Goal: Communication & Community: Answer question/provide support

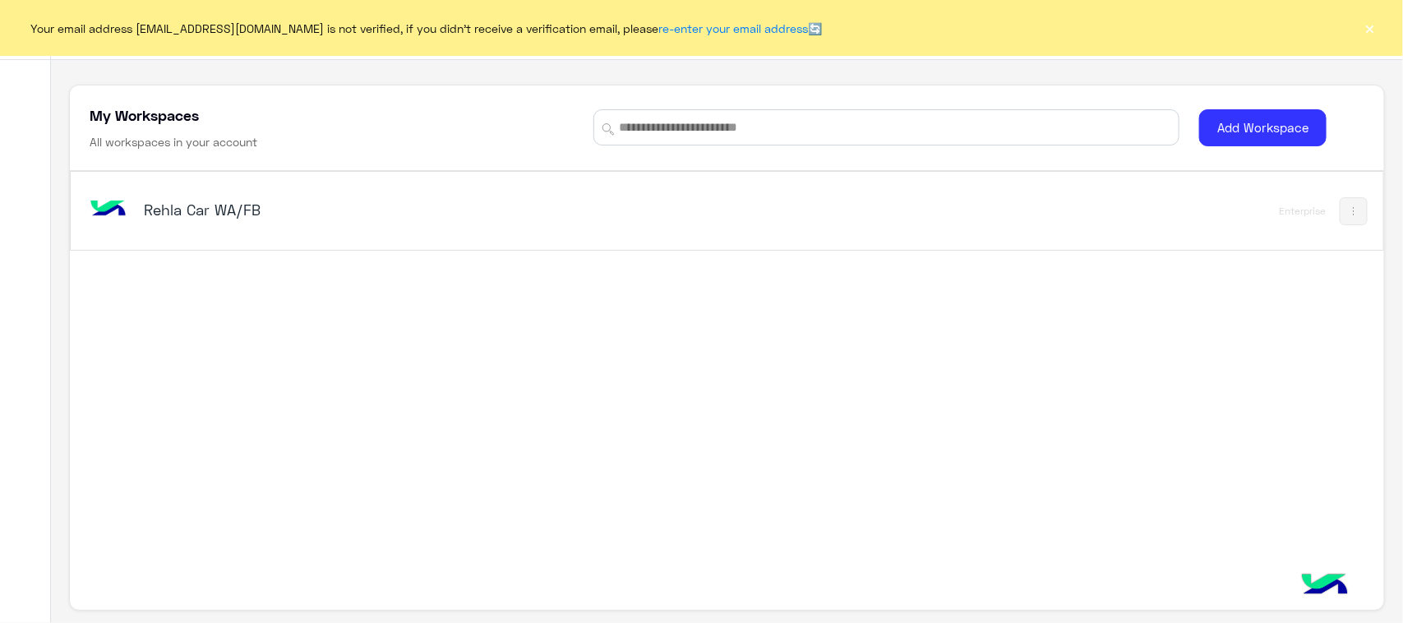
click at [1369, 29] on button "×" at bounding box center [1370, 28] width 16 height 16
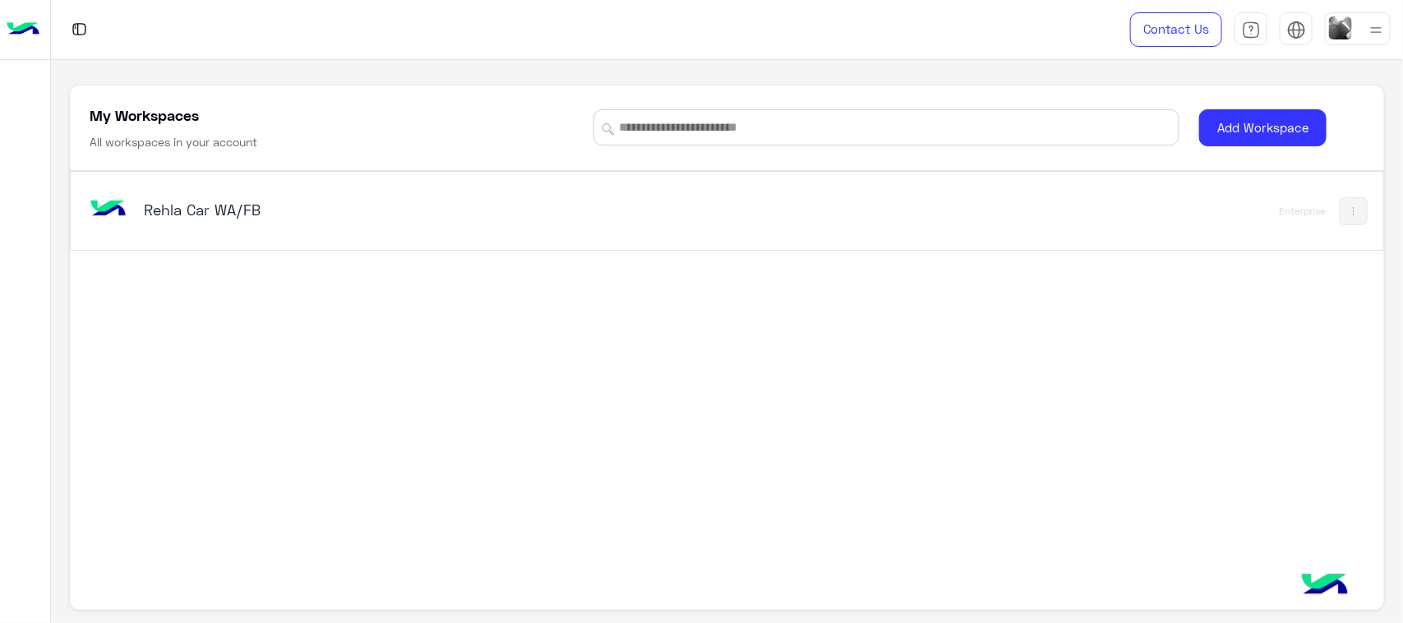
click at [156, 215] on h5 "Rehla Car WA/FB" at bounding box center [374, 210] width 461 height 20
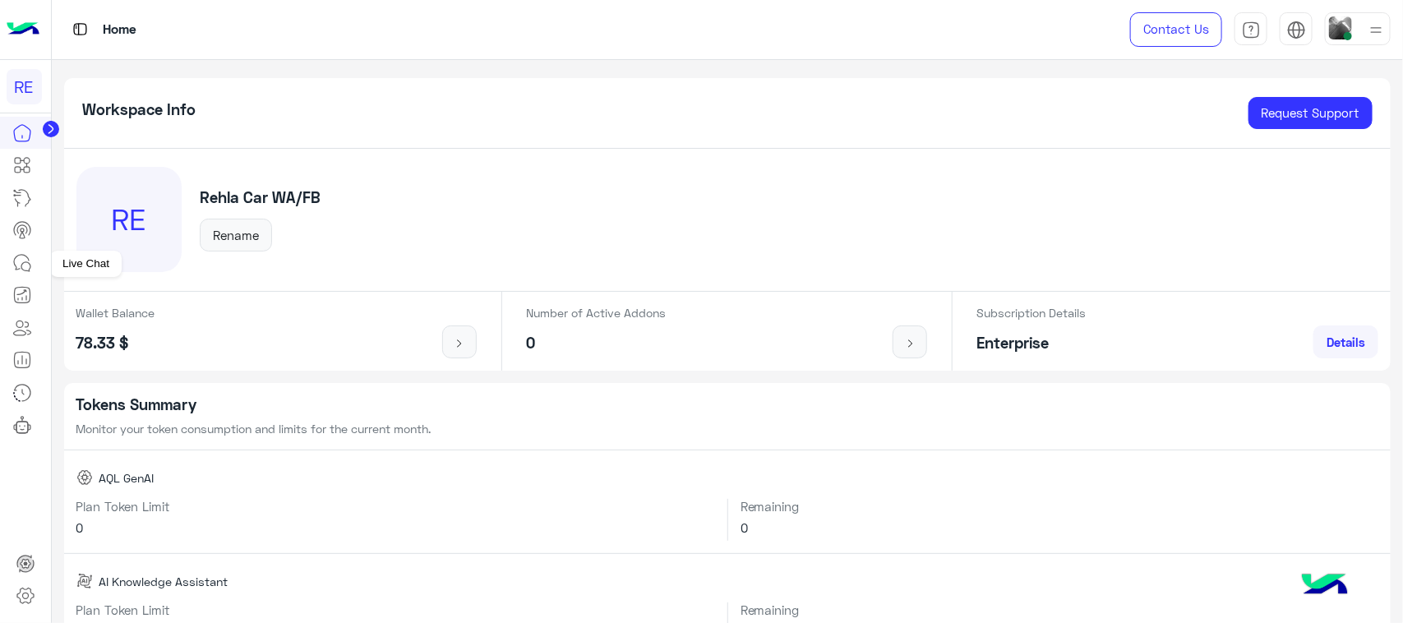
click at [34, 267] on link at bounding box center [22, 263] width 44 height 33
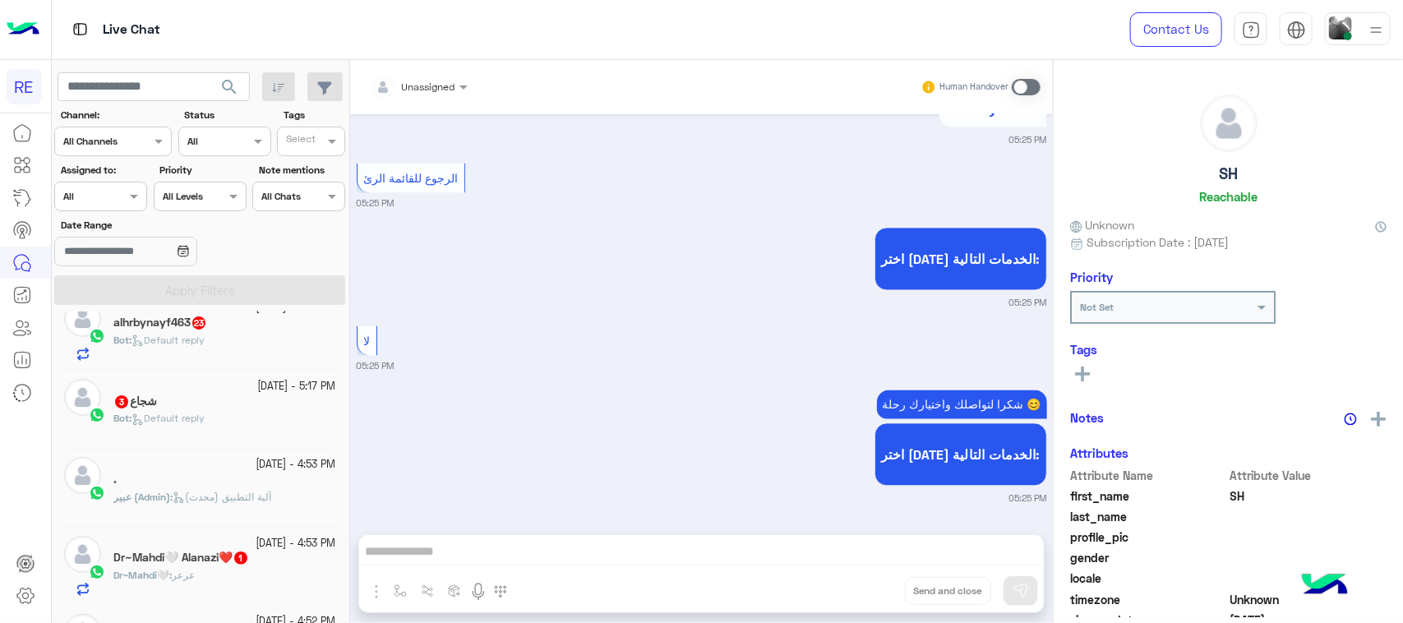
scroll to position [206, 0]
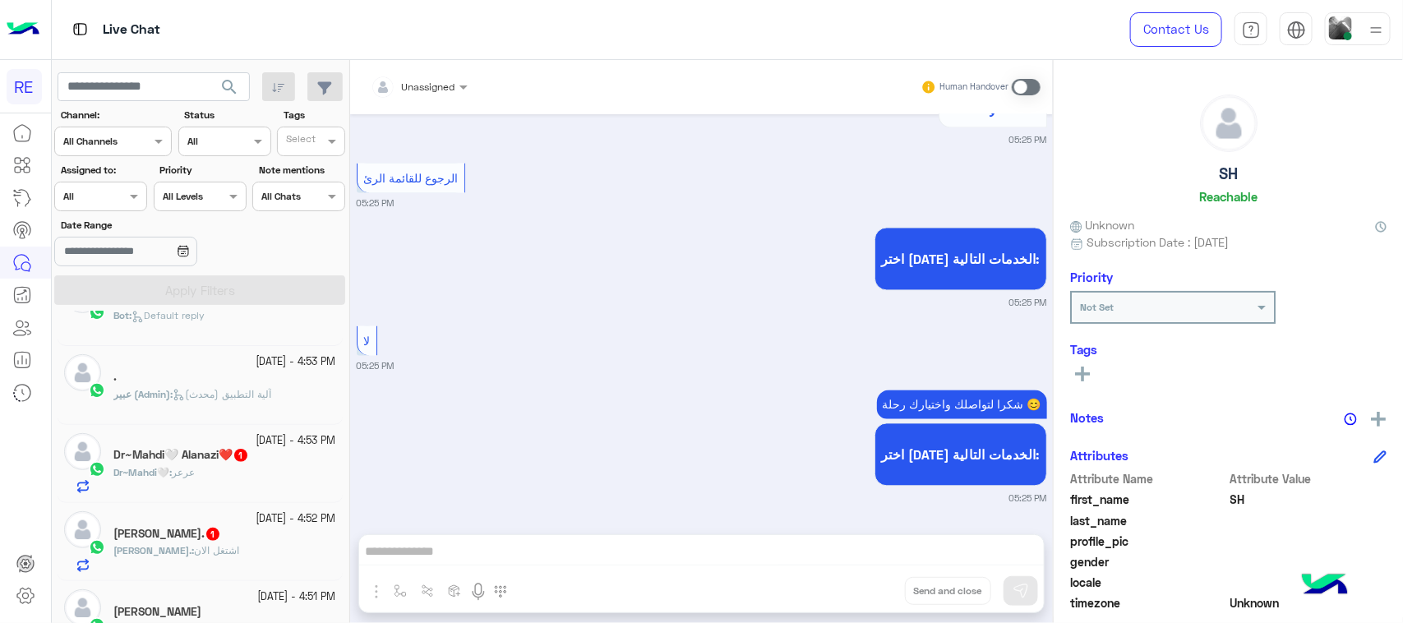
click at [266, 481] on div "Dr~Mahdi🤍 : عرعر" at bounding box center [224, 479] width 223 height 29
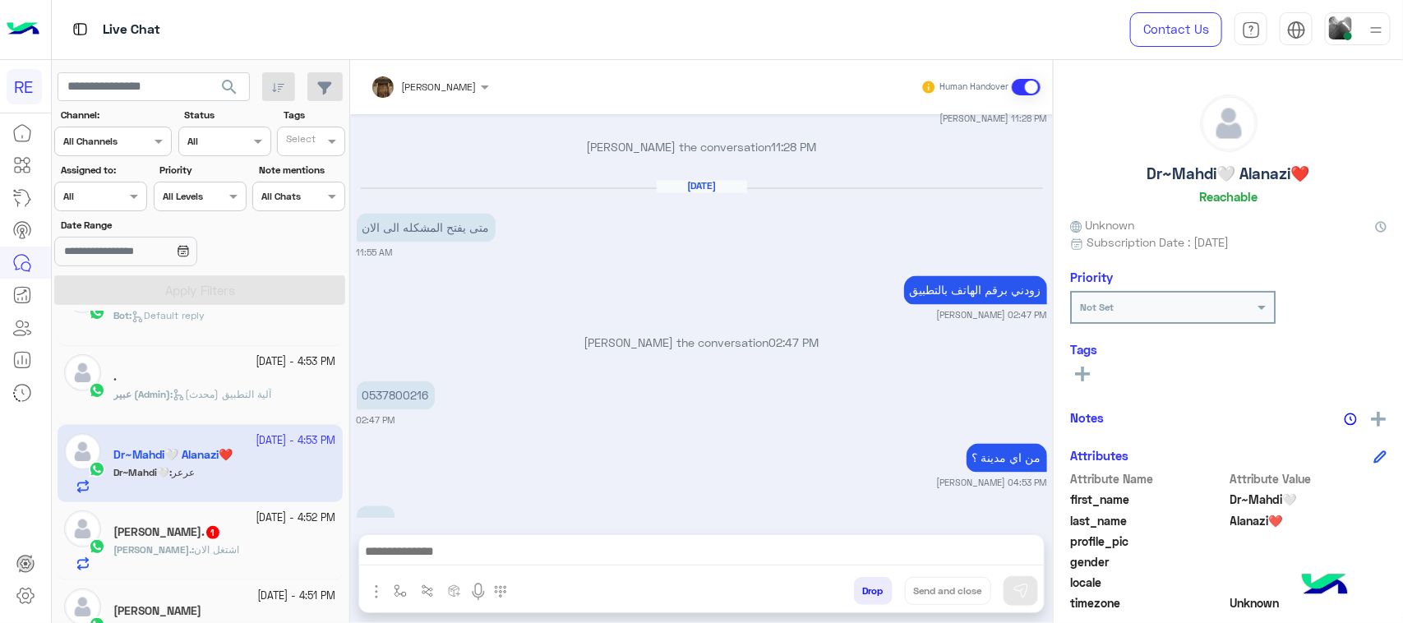
scroll to position [1393, 0]
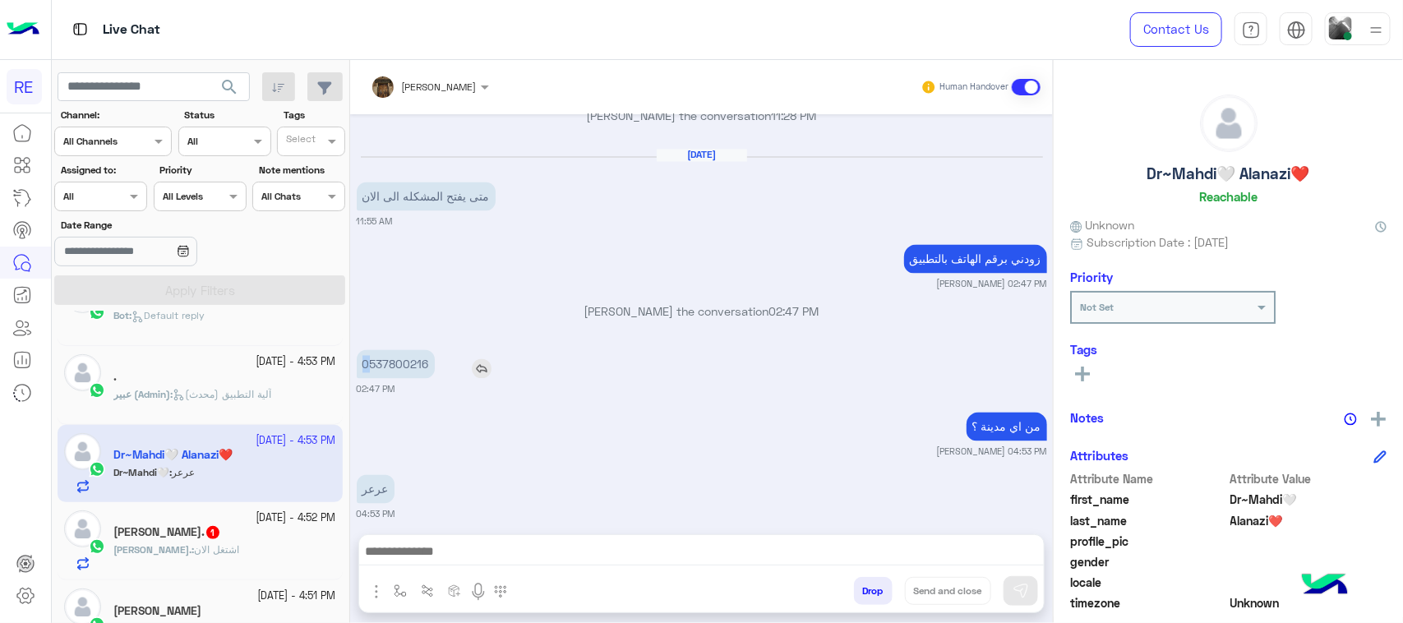
drag, startPoint x: 368, startPoint y: 347, endPoint x: 411, endPoint y: 358, distance: 44.3
click at [450, 355] on div "0537800216" at bounding box center [443, 364] width 172 height 29
copy p "537800216"
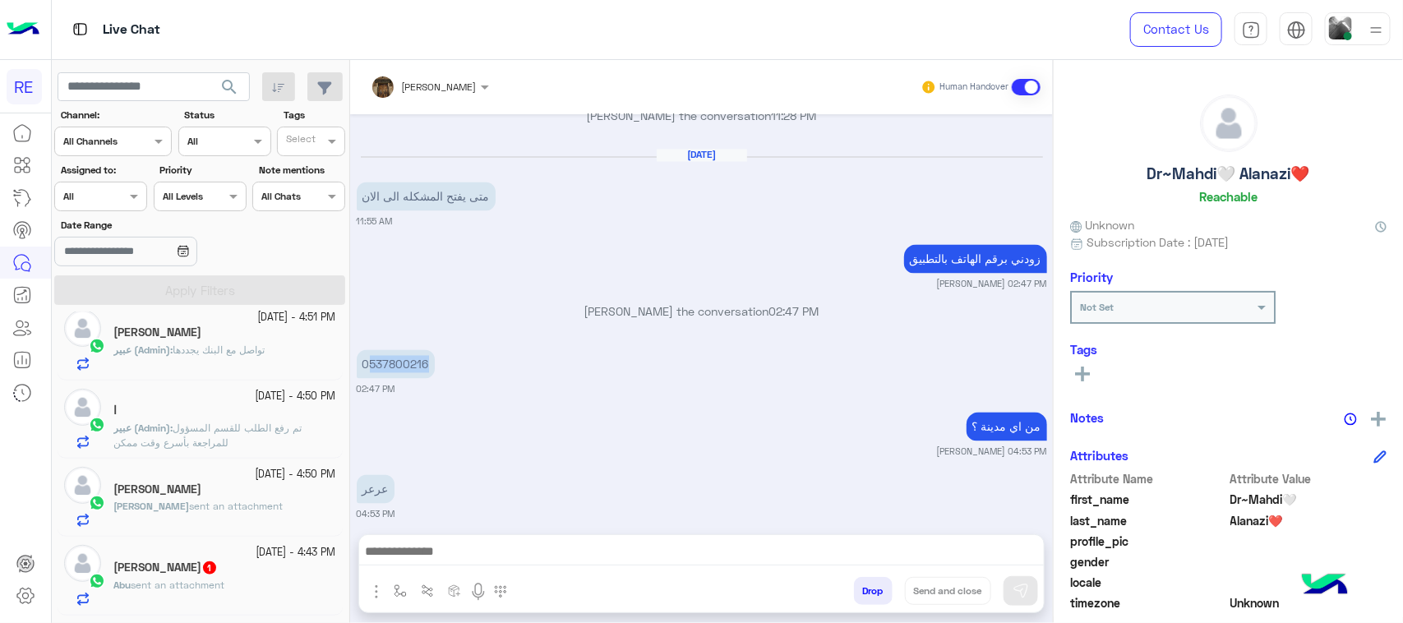
scroll to position [721, 0]
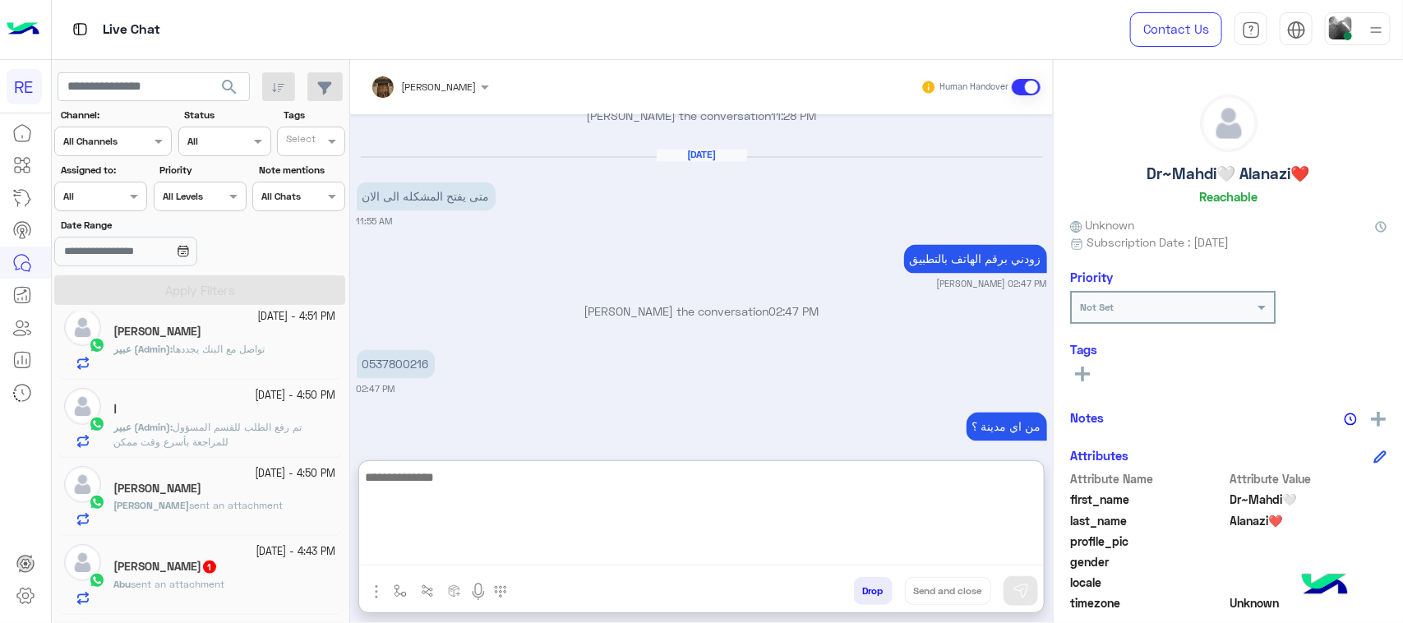
click at [483, 557] on textarea at bounding box center [701, 516] width 685 height 99
paste textarea "**********"
type textarea "**********"
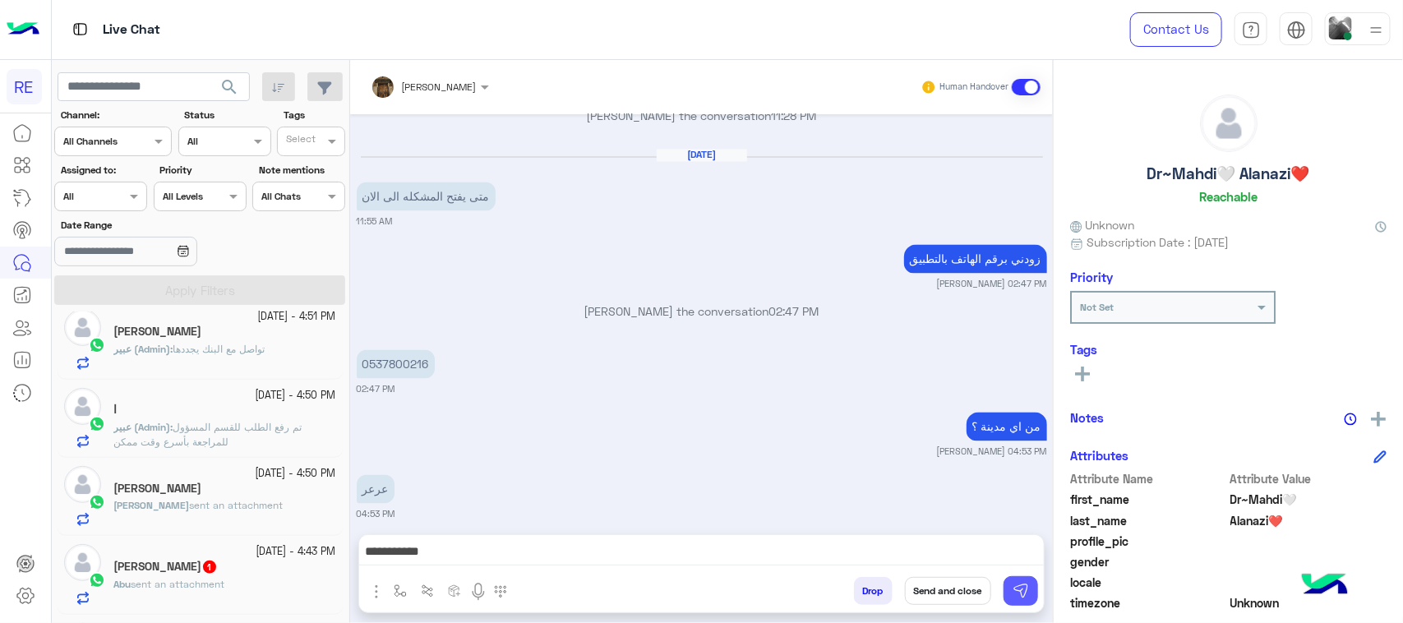
click at [1021, 597] on img at bounding box center [1021, 591] width 16 height 16
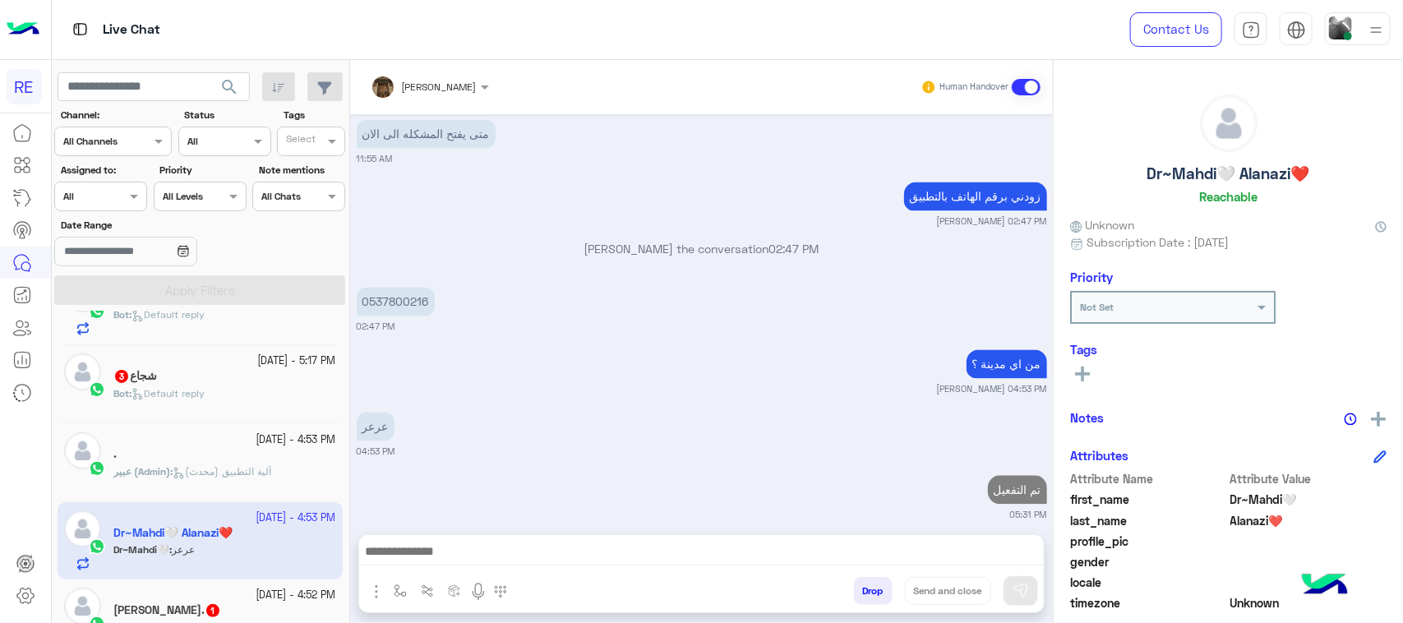
scroll to position [0, 0]
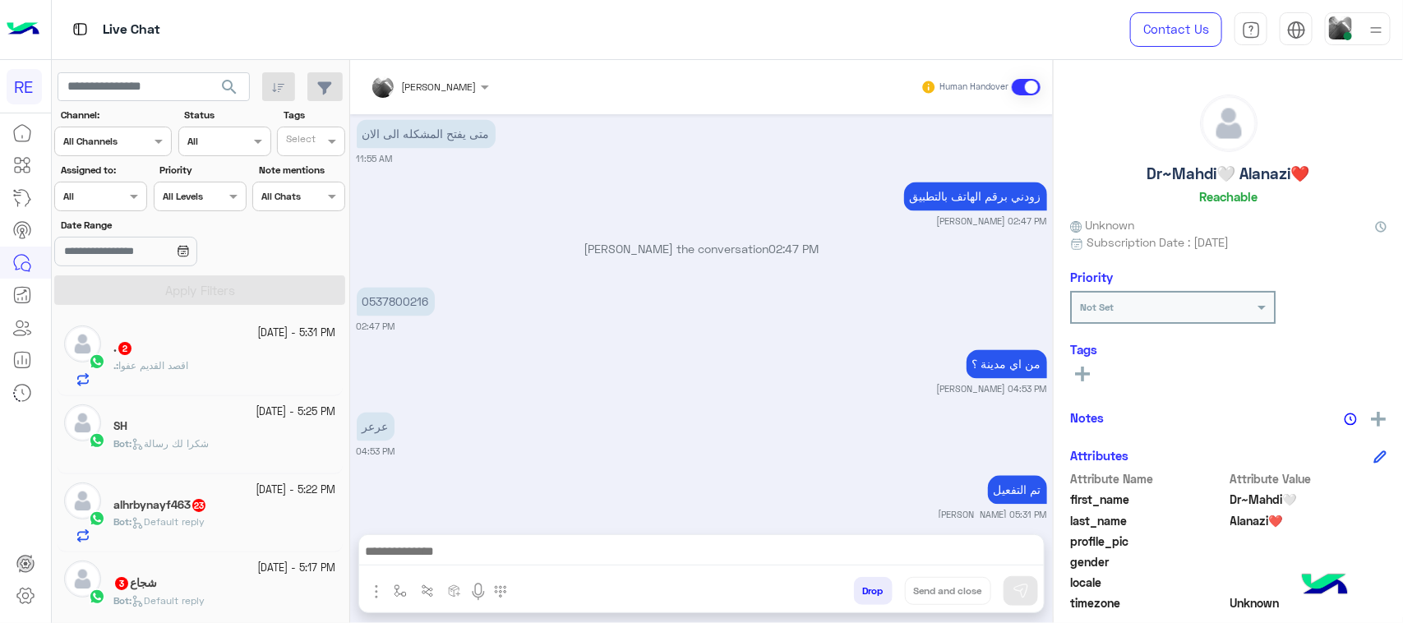
click at [204, 359] on div ". : اقصد القديم عفوا" at bounding box center [224, 372] width 223 height 29
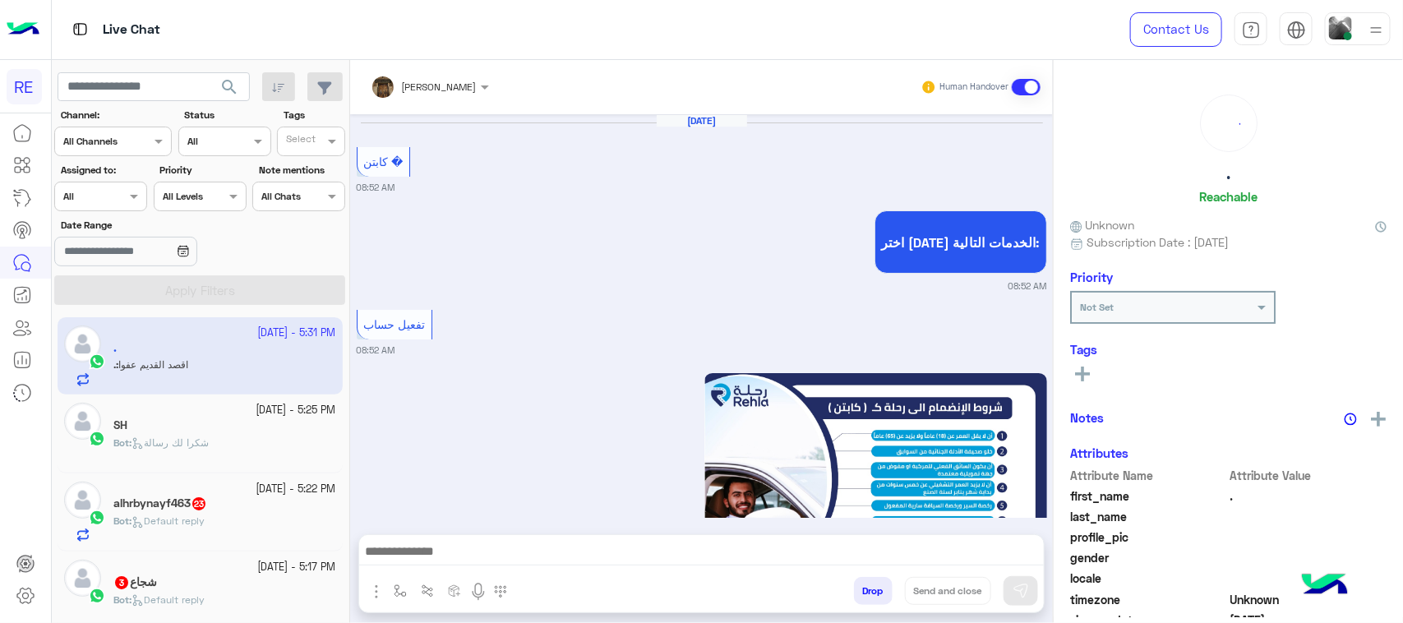
scroll to position [2310, 0]
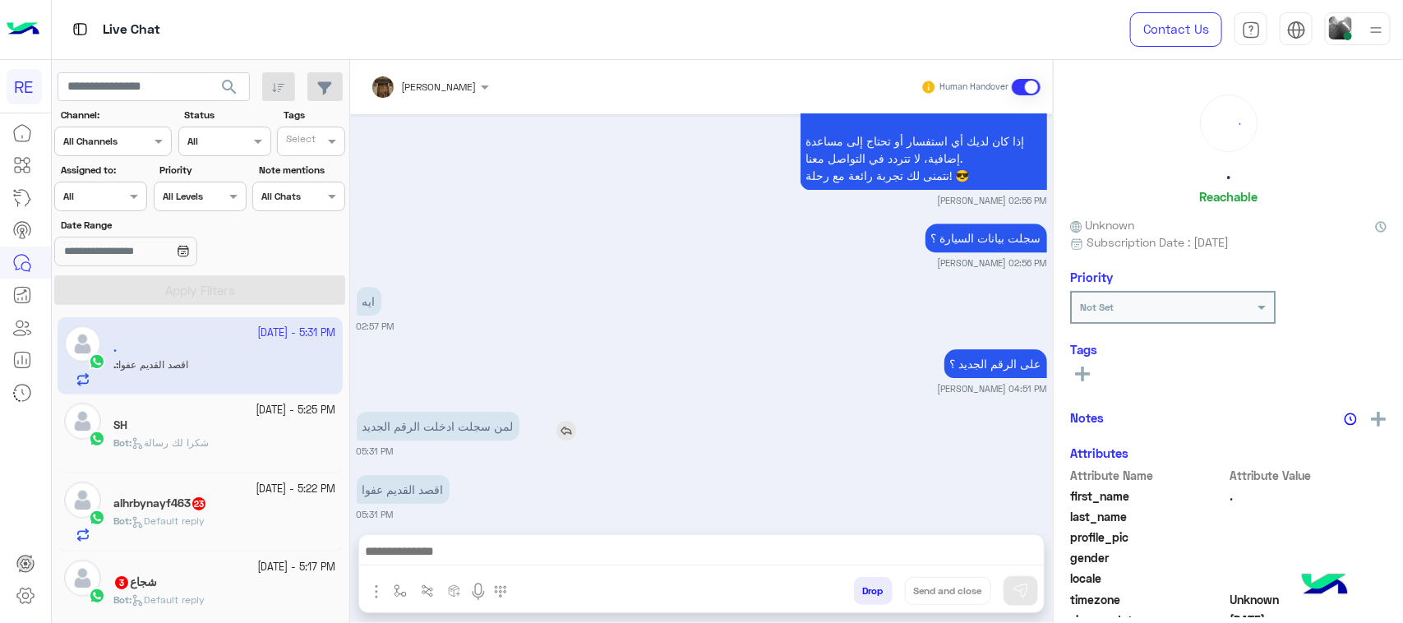
click at [485, 412] on p "لمن سجلت ادخلت الرقم الجديد" at bounding box center [438, 426] width 163 height 29
click at [434, 475] on p "اقصد القديم عفوا" at bounding box center [403, 489] width 93 height 29
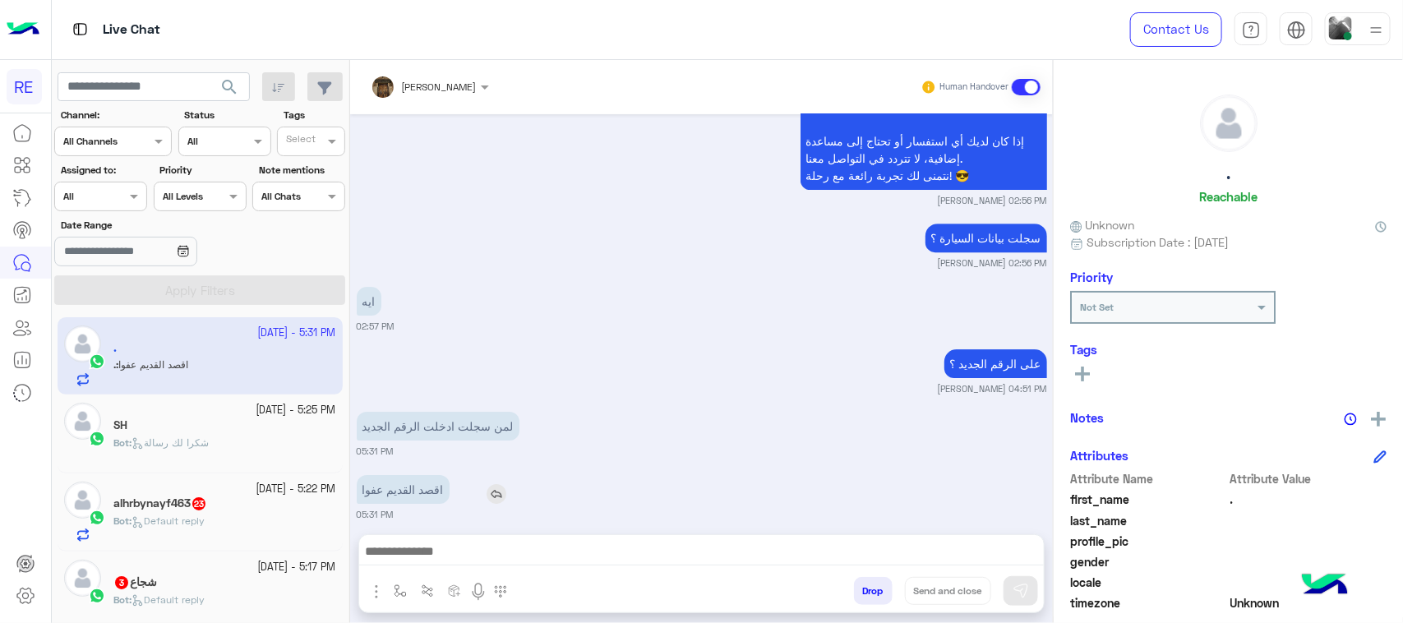
click at [434, 475] on p "اقصد القديم عفوا" at bounding box center [403, 489] width 93 height 29
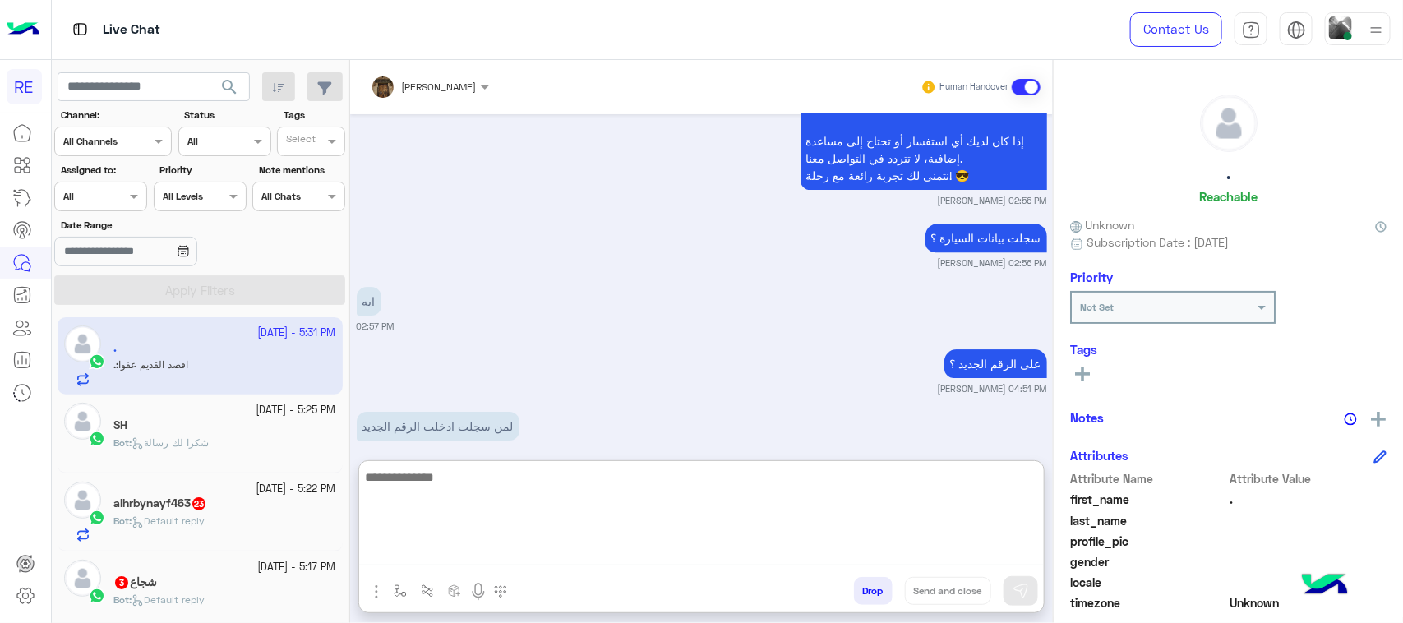
click at [585, 555] on textarea at bounding box center [701, 516] width 685 height 99
type textarea "**********"
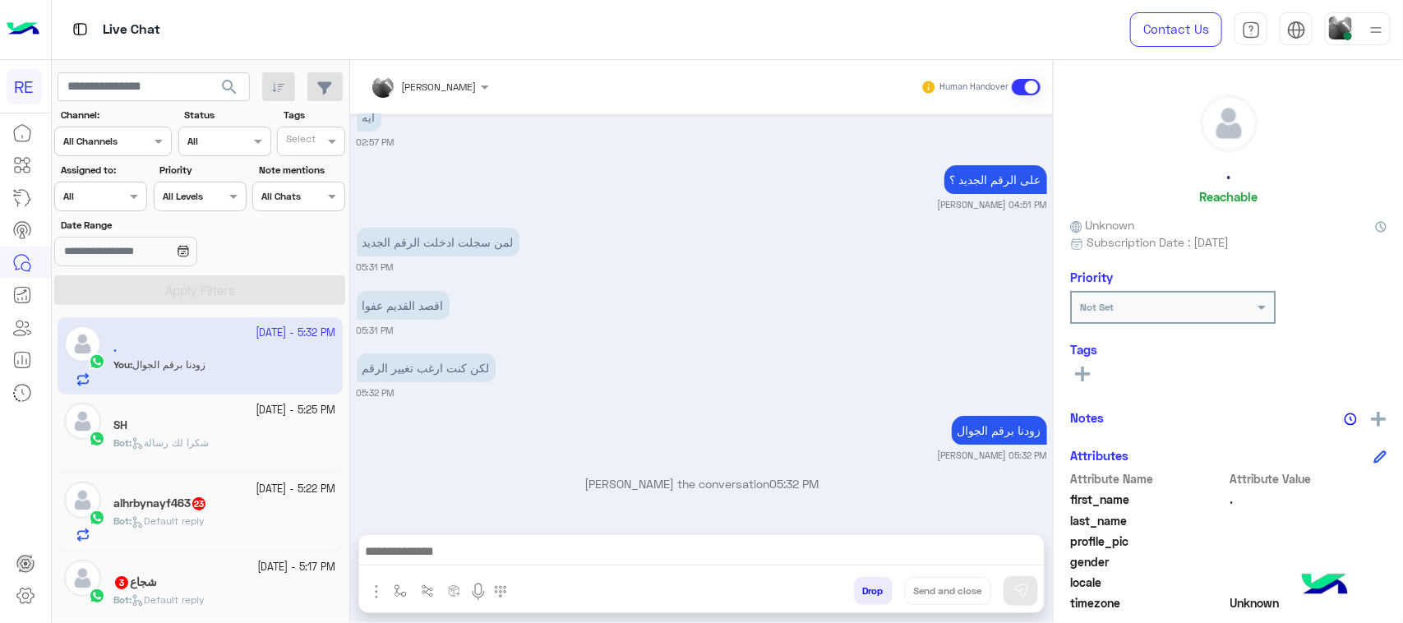
scroll to position [0, 0]
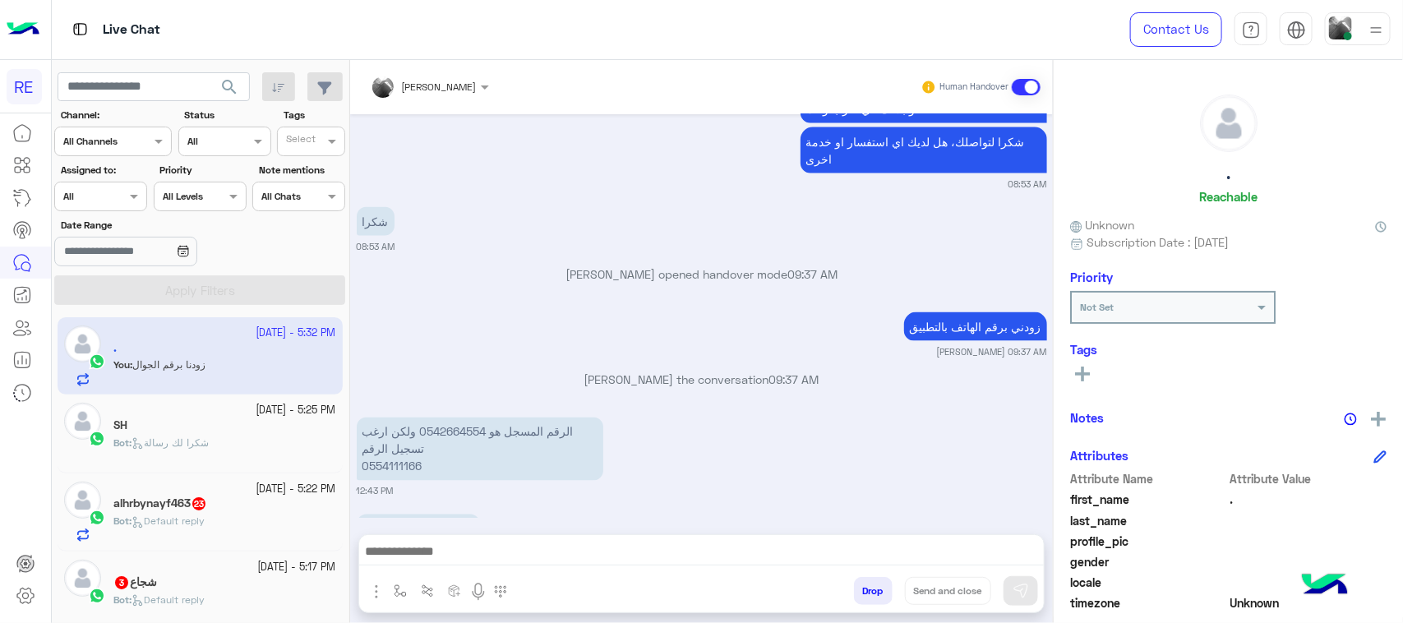
click at [222, 529] on div "Bot : Default reply" at bounding box center [224, 528] width 223 height 29
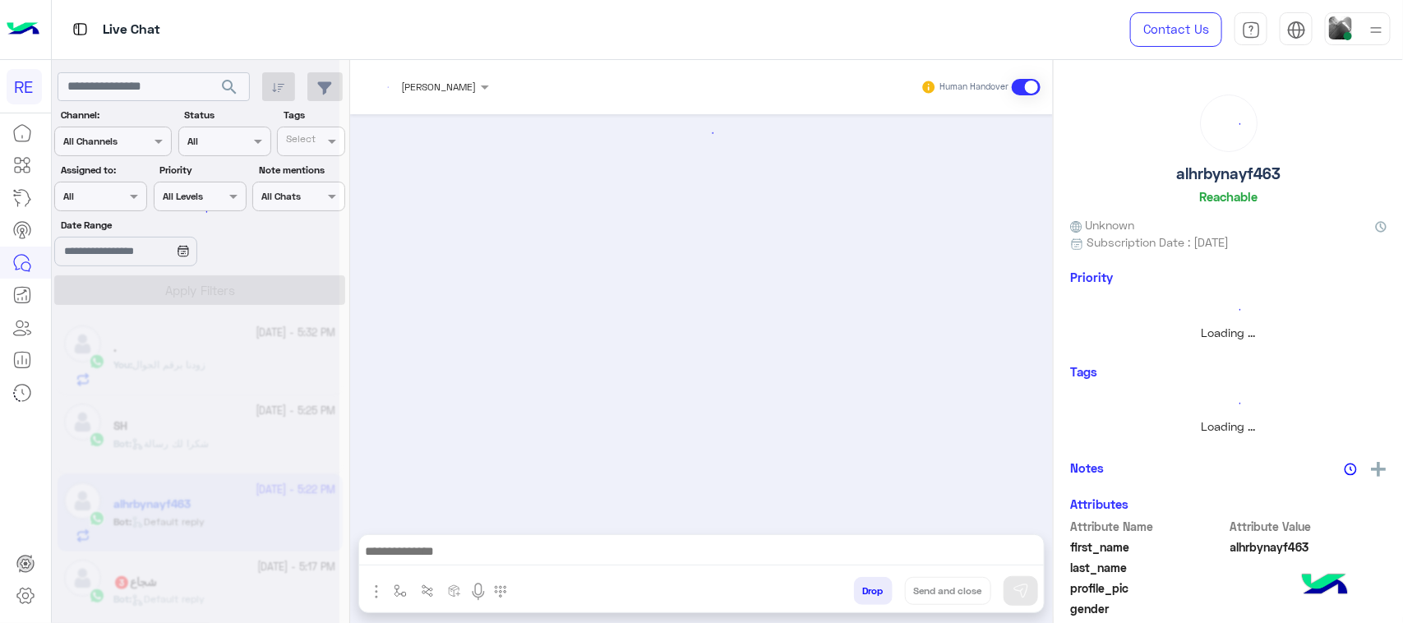
scroll to position [1653, 0]
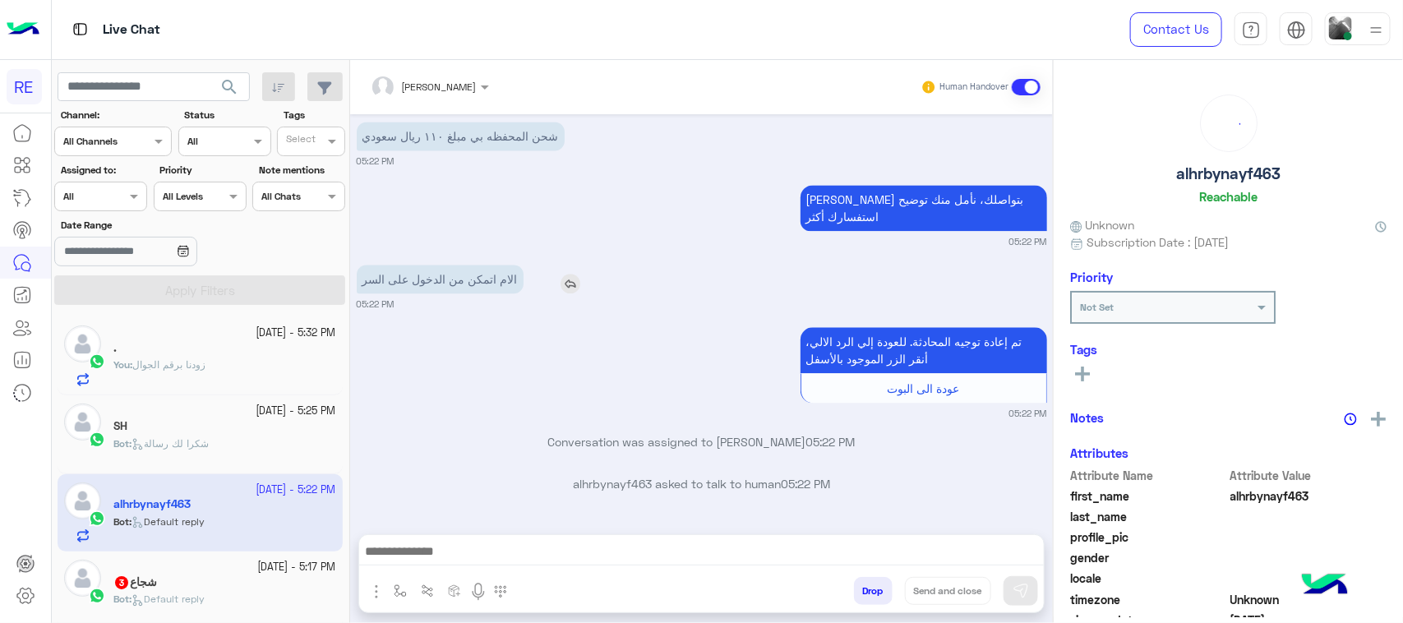
click at [486, 284] on p "الام اتمكن من الدخول على السر" at bounding box center [440, 279] width 167 height 29
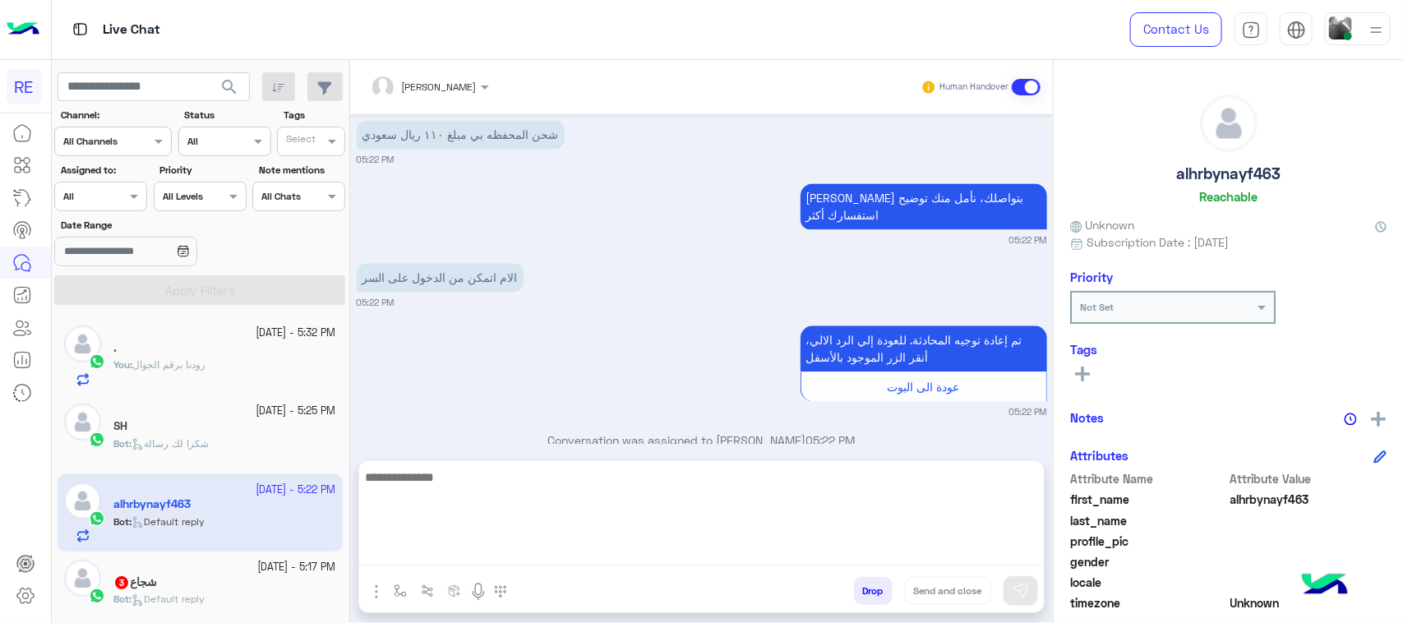
click at [752, 545] on textarea at bounding box center [701, 516] width 685 height 99
type textarea "********"
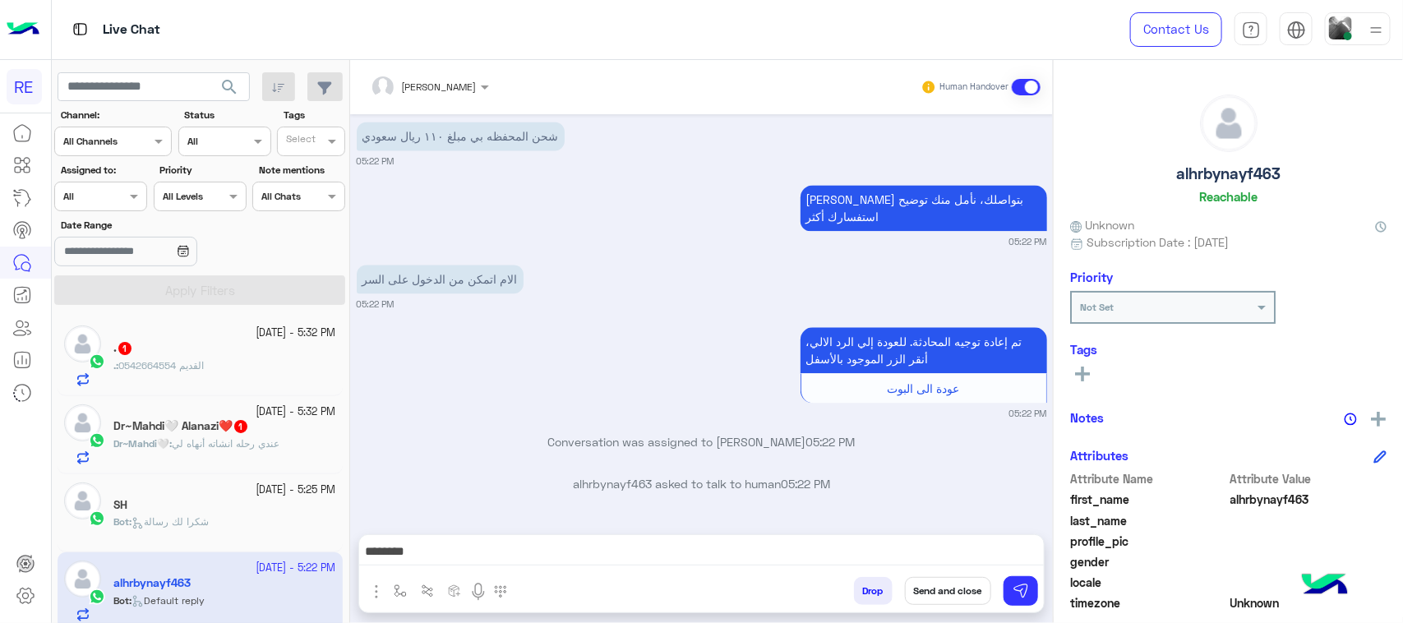
click at [425, 445] on p "Conversation was assigned to [PERSON_NAME] 05:22 PM" at bounding box center [702, 441] width 690 height 17
click at [265, 430] on div "Dr~Mahdi🤍 Alanazi❤️ 1" at bounding box center [224, 427] width 223 height 17
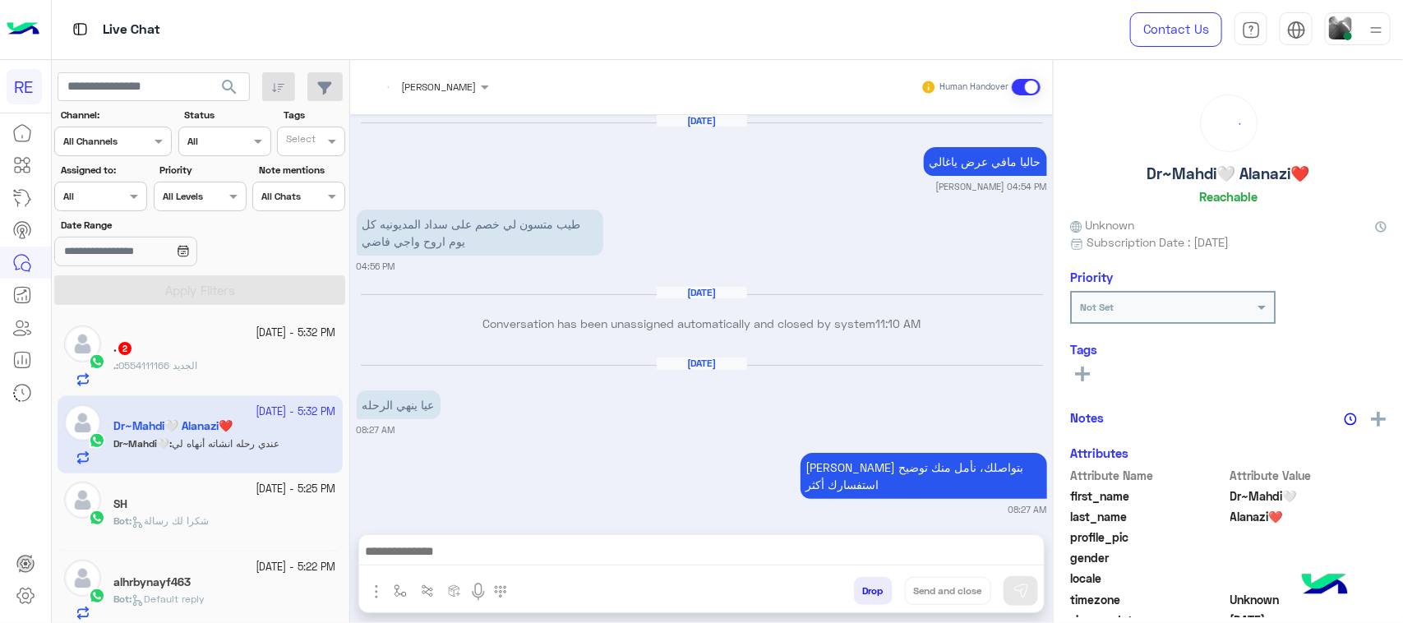
scroll to position [1393, 0]
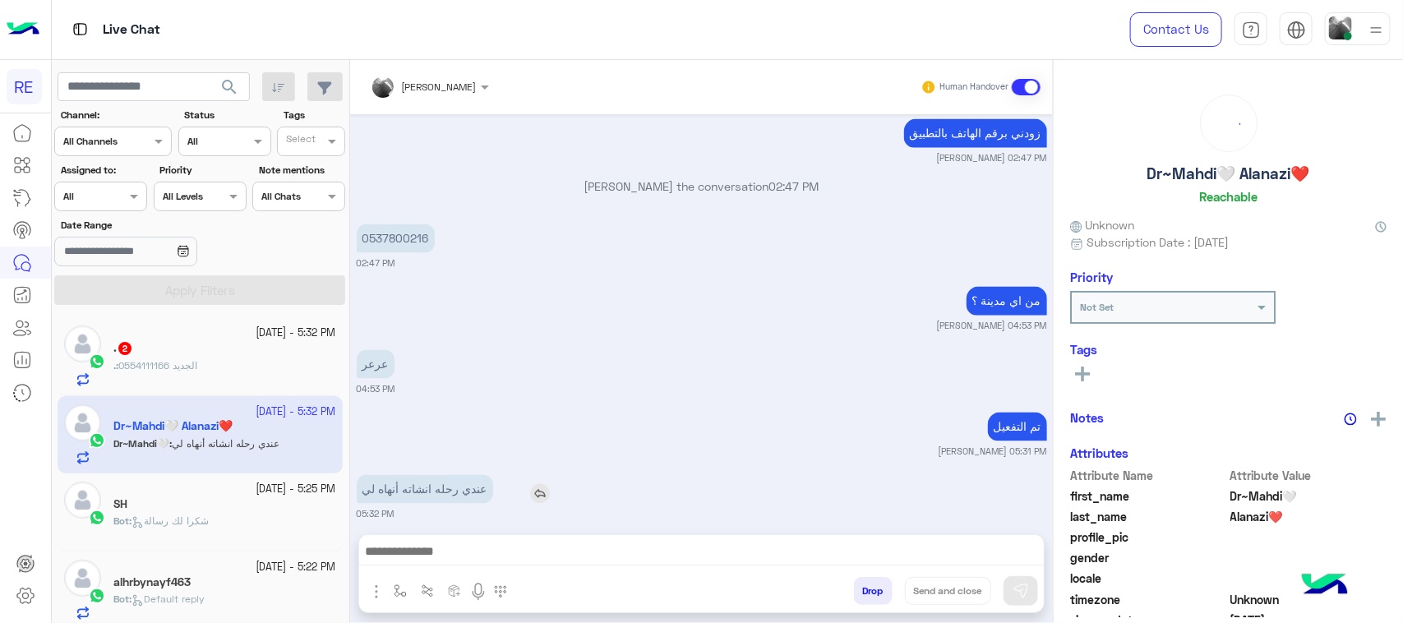
click at [462, 485] on p "عندي رحله انشاته أنهاه لي" at bounding box center [425, 489] width 136 height 29
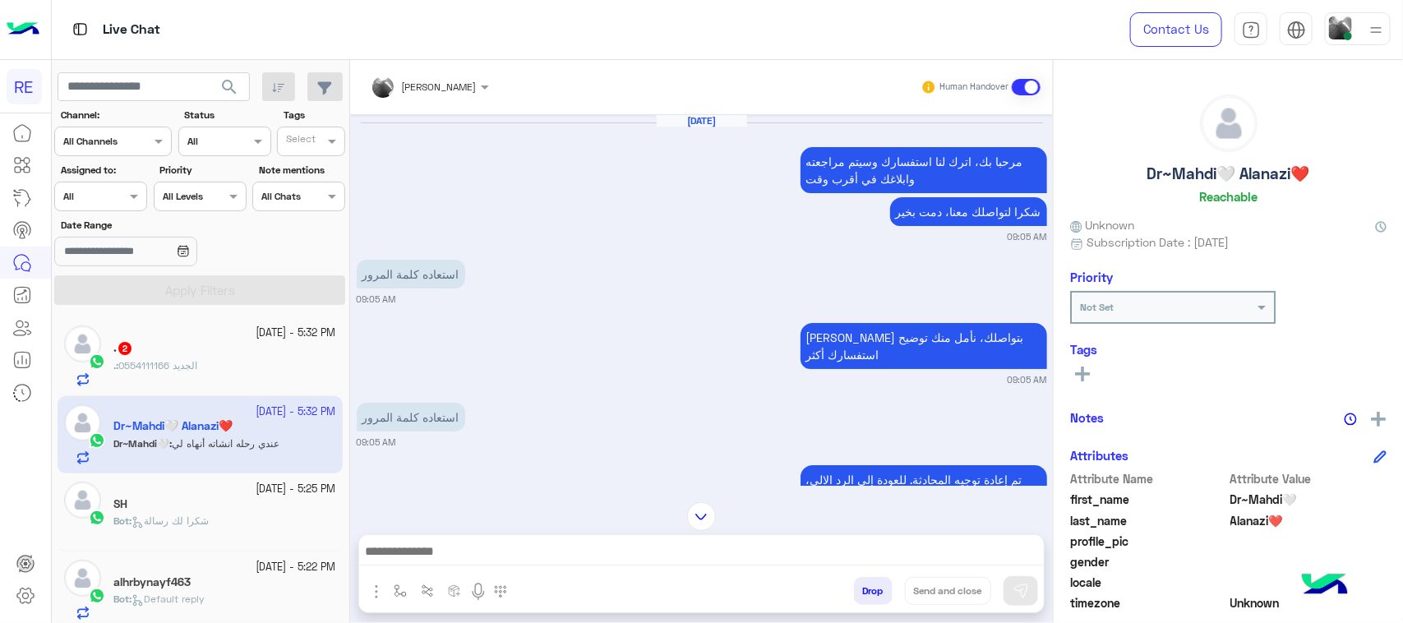
scroll to position [1303, 0]
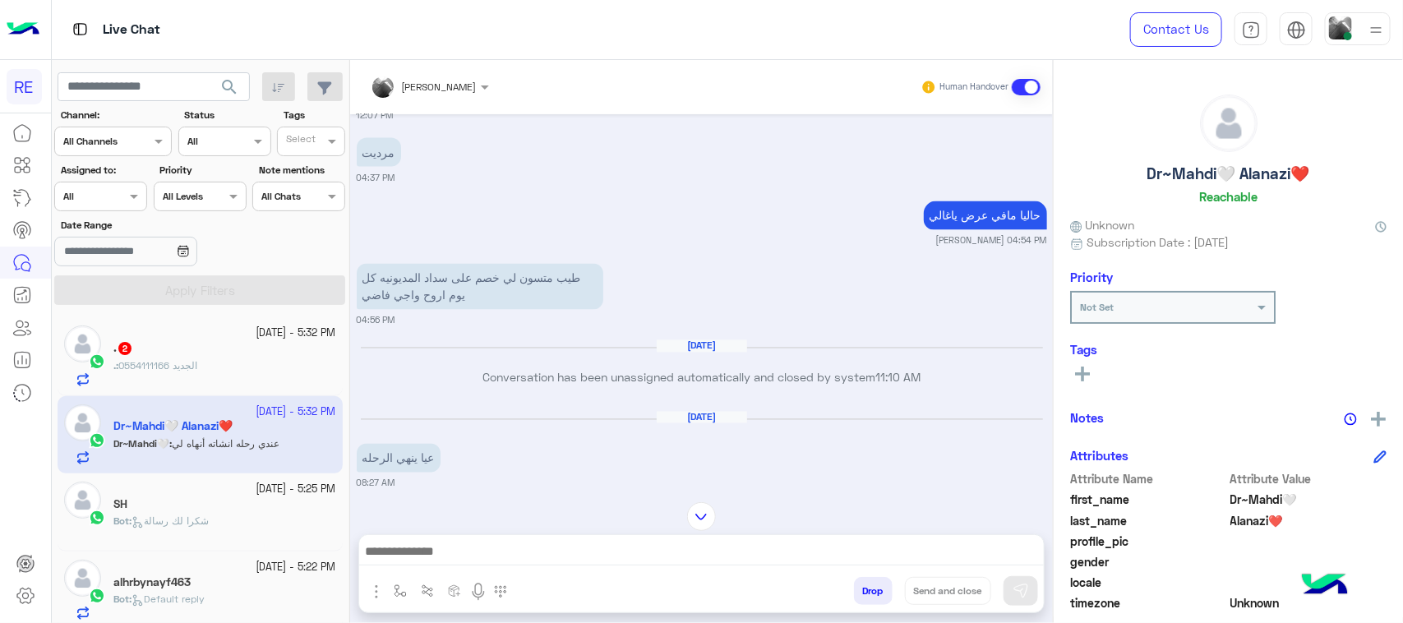
click at [195, 353] on div ". 2" at bounding box center [224, 349] width 223 height 17
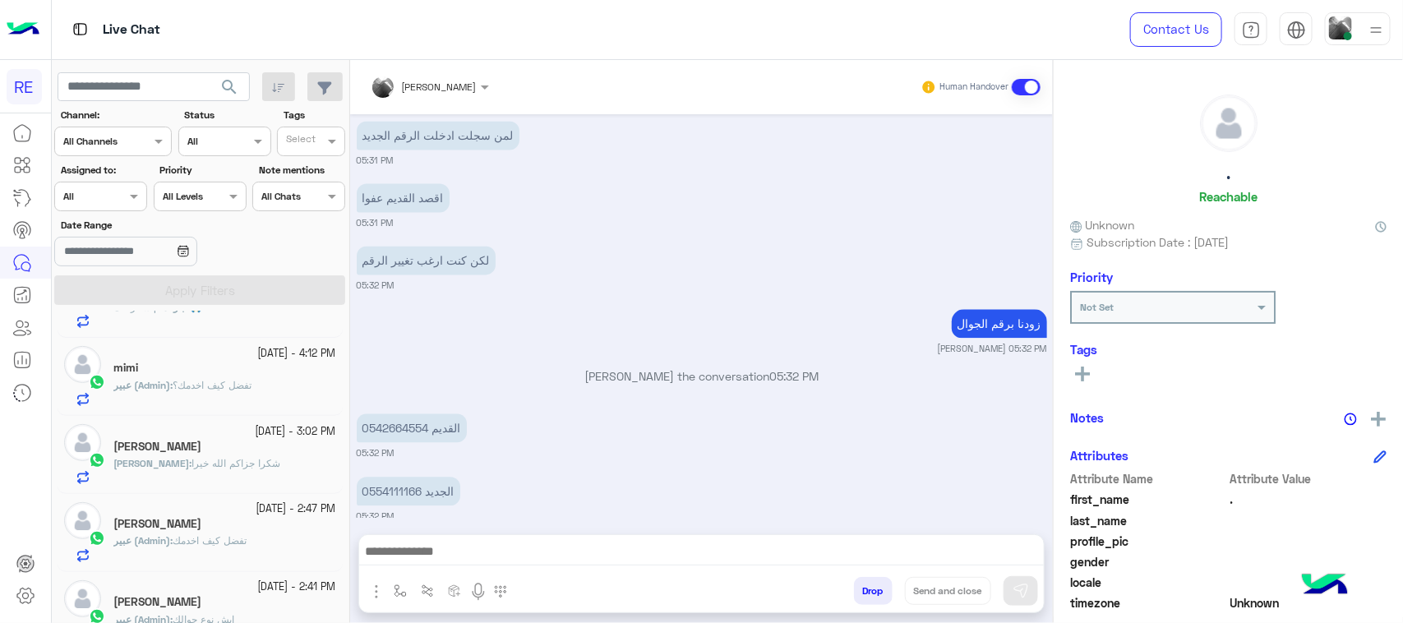
scroll to position [822, 0]
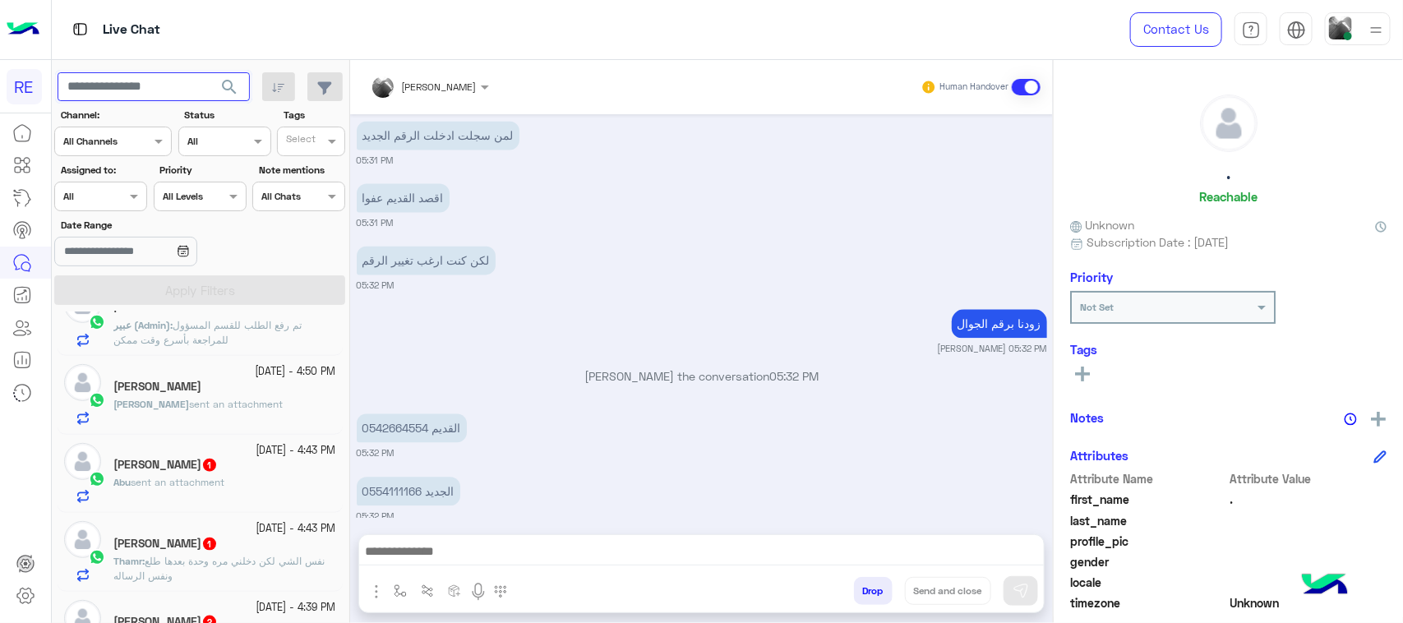
paste input "*********"
type input "*********"
click at [230, 75] on button "search" at bounding box center [230, 89] width 40 height 35
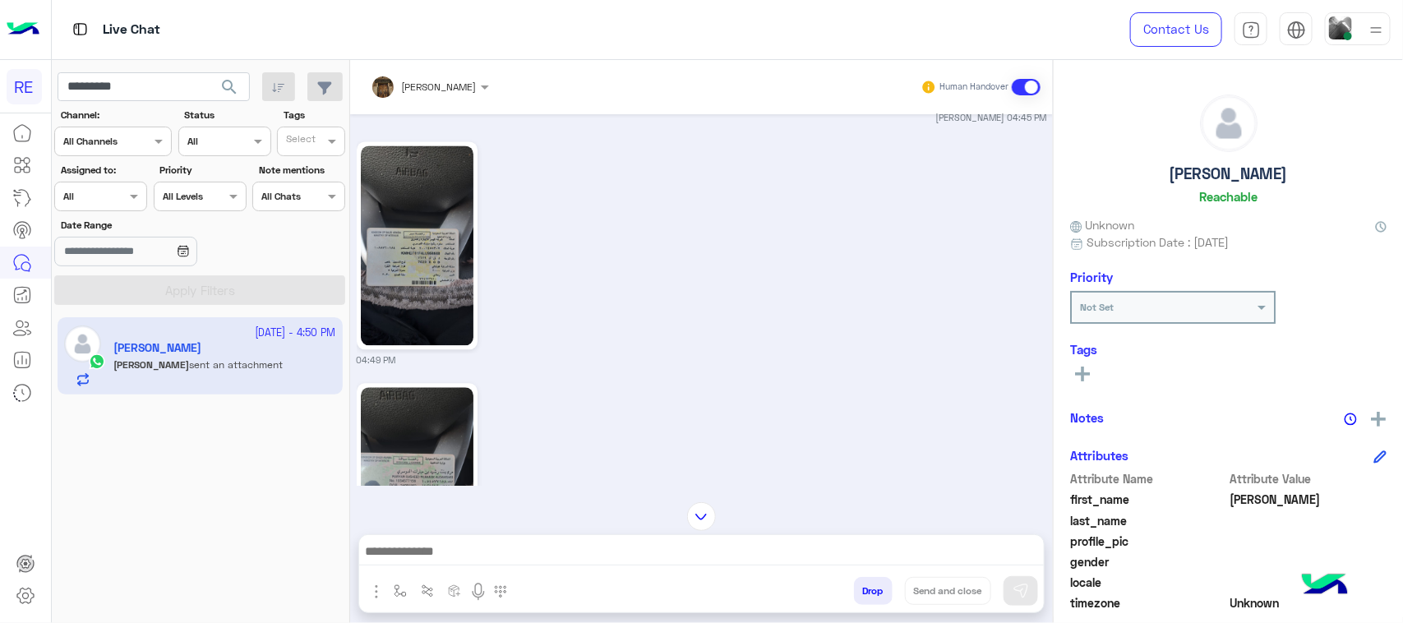
scroll to position [1731, 0]
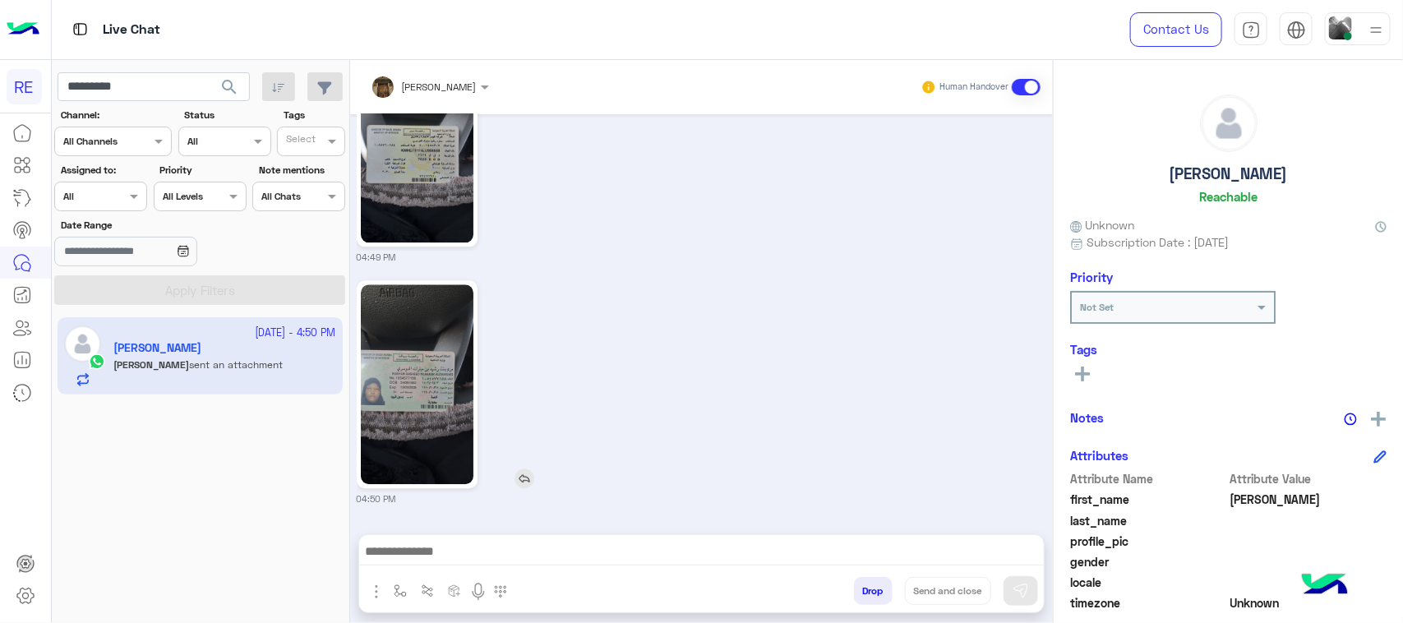
click at [404, 395] on img at bounding box center [417, 384] width 113 height 200
click at [466, 187] on img at bounding box center [417, 143] width 113 height 200
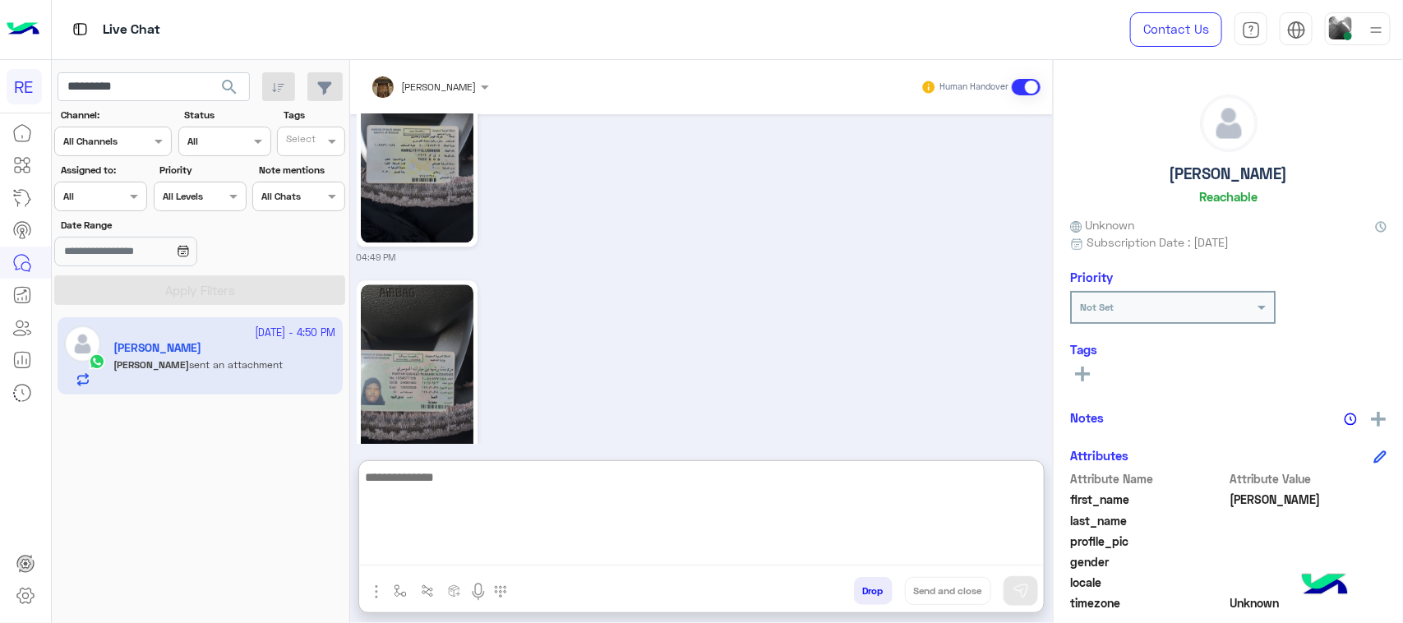
click at [680, 553] on textarea at bounding box center [701, 516] width 685 height 99
paste textarea "**********"
type textarea "**********"
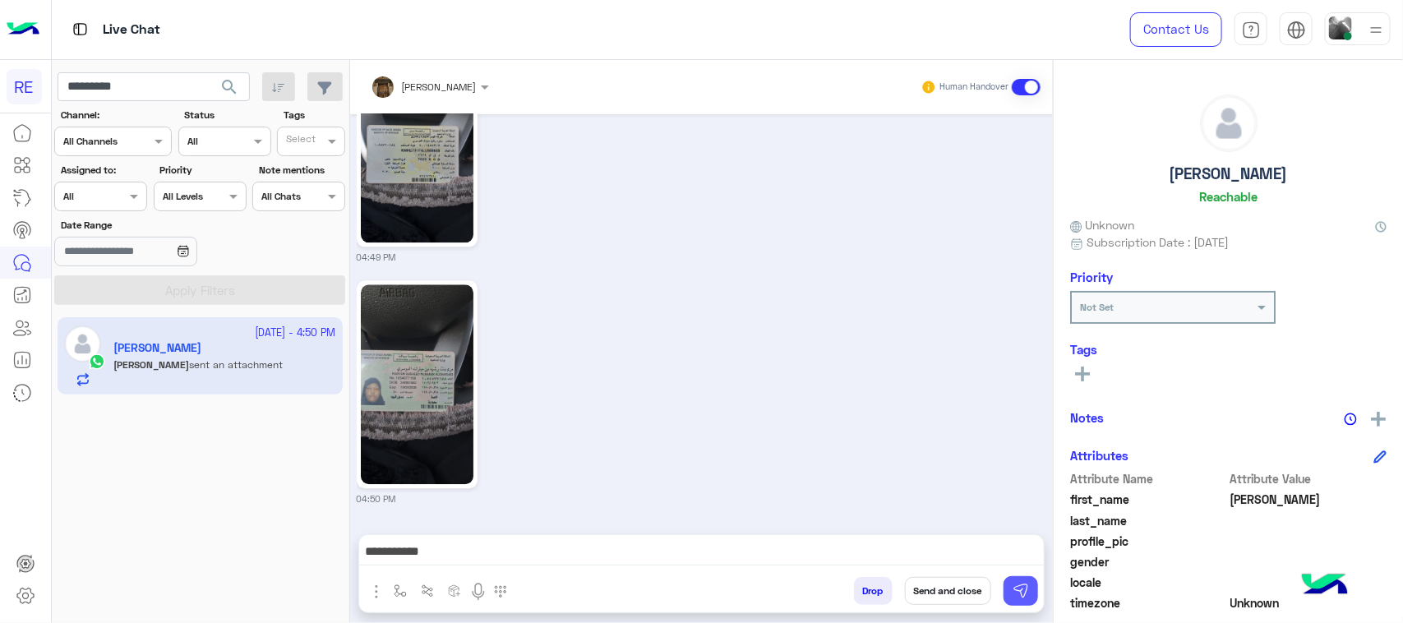
click at [1032, 590] on button at bounding box center [1021, 591] width 35 height 30
